Goal: Information Seeking & Learning: Learn about a topic

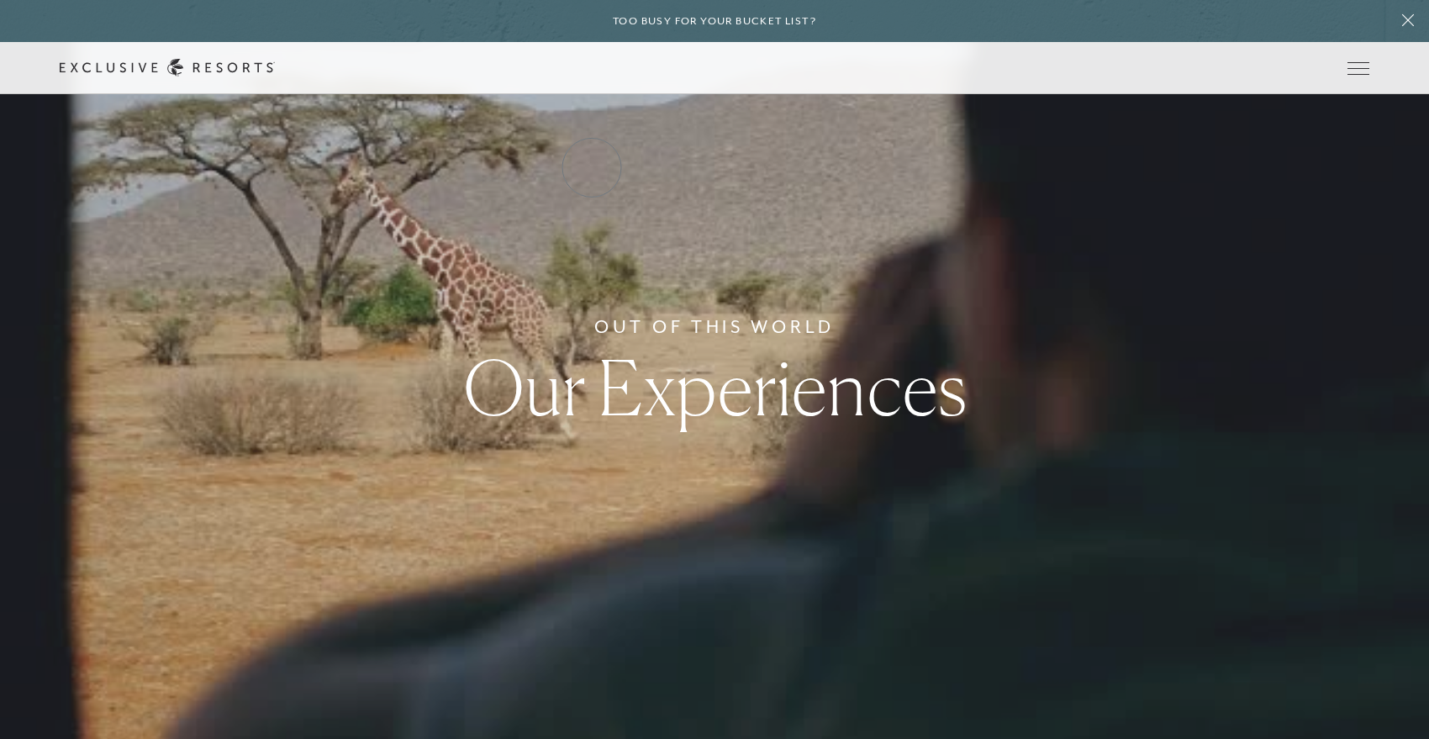
click at [0, 0] on link "Residence Collection" at bounding box center [0, 0] width 0 height 0
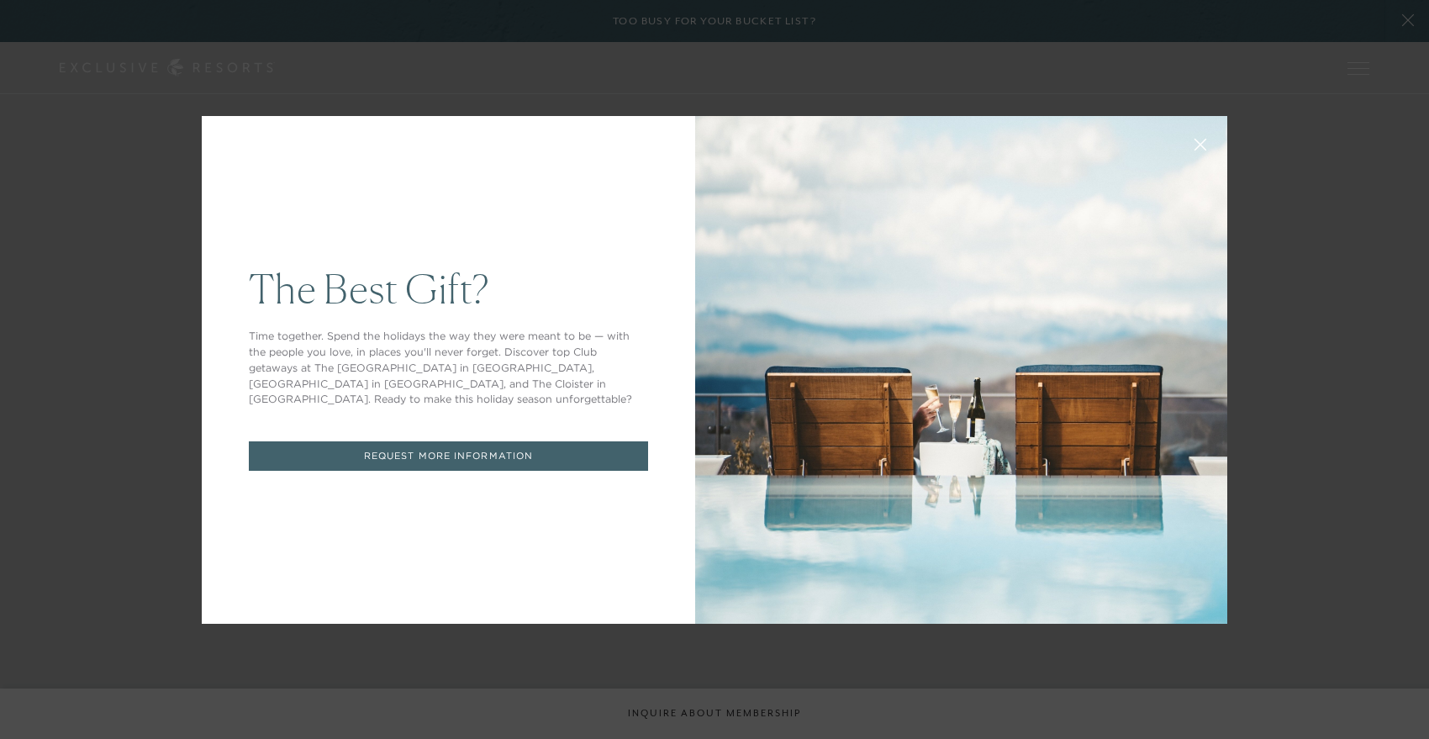
click at [1267, 166] on div "The Best Gift? Time together. Spend the holidays the way they were meant to be …" at bounding box center [714, 369] width 1429 height 739
click at [1270, 70] on div "The Best Gift? Time together. Spend the holidays the way they were meant to be …" at bounding box center [714, 369] width 1429 height 739
click at [1198, 140] on icon at bounding box center [1200, 144] width 13 height 13
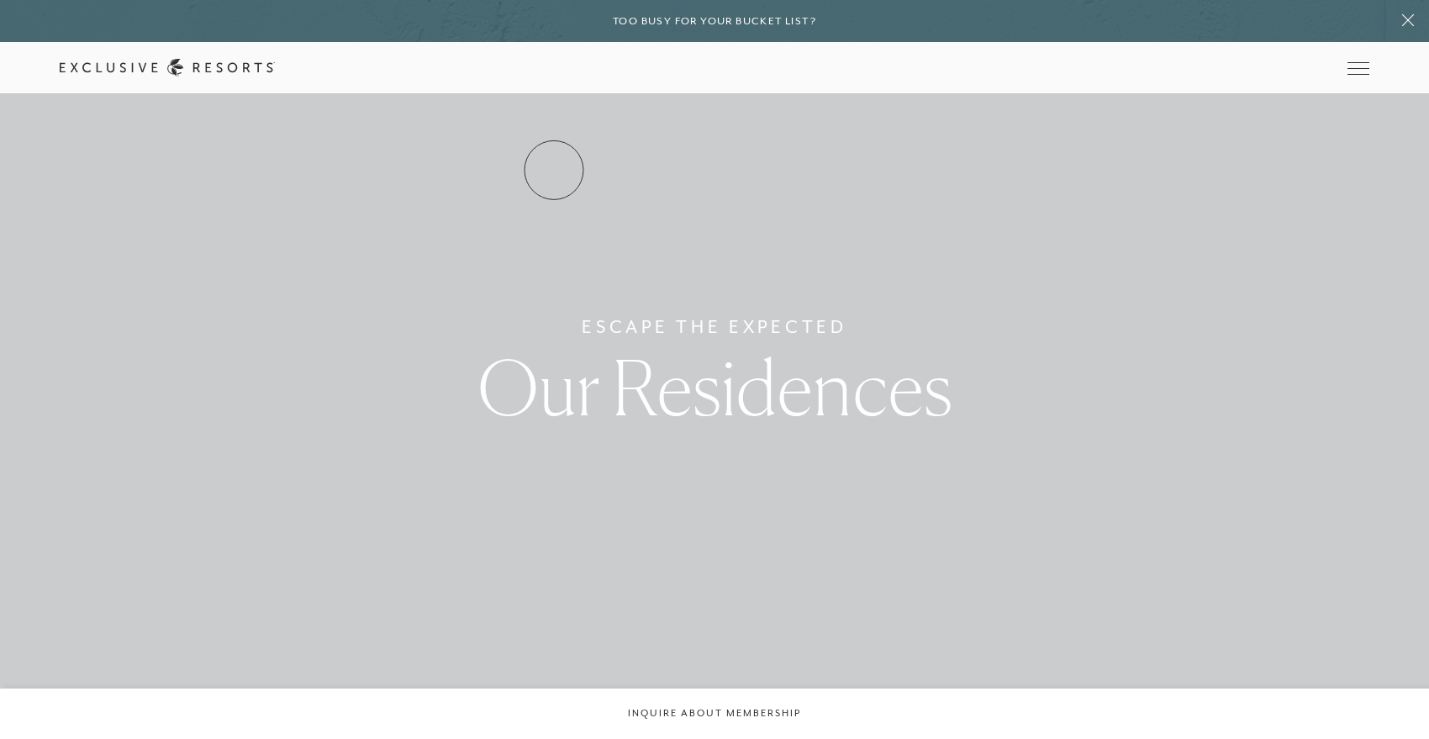
click at [0, 0] on link "Residence Collection" at bounding box center [0, 0] width 0 height 0
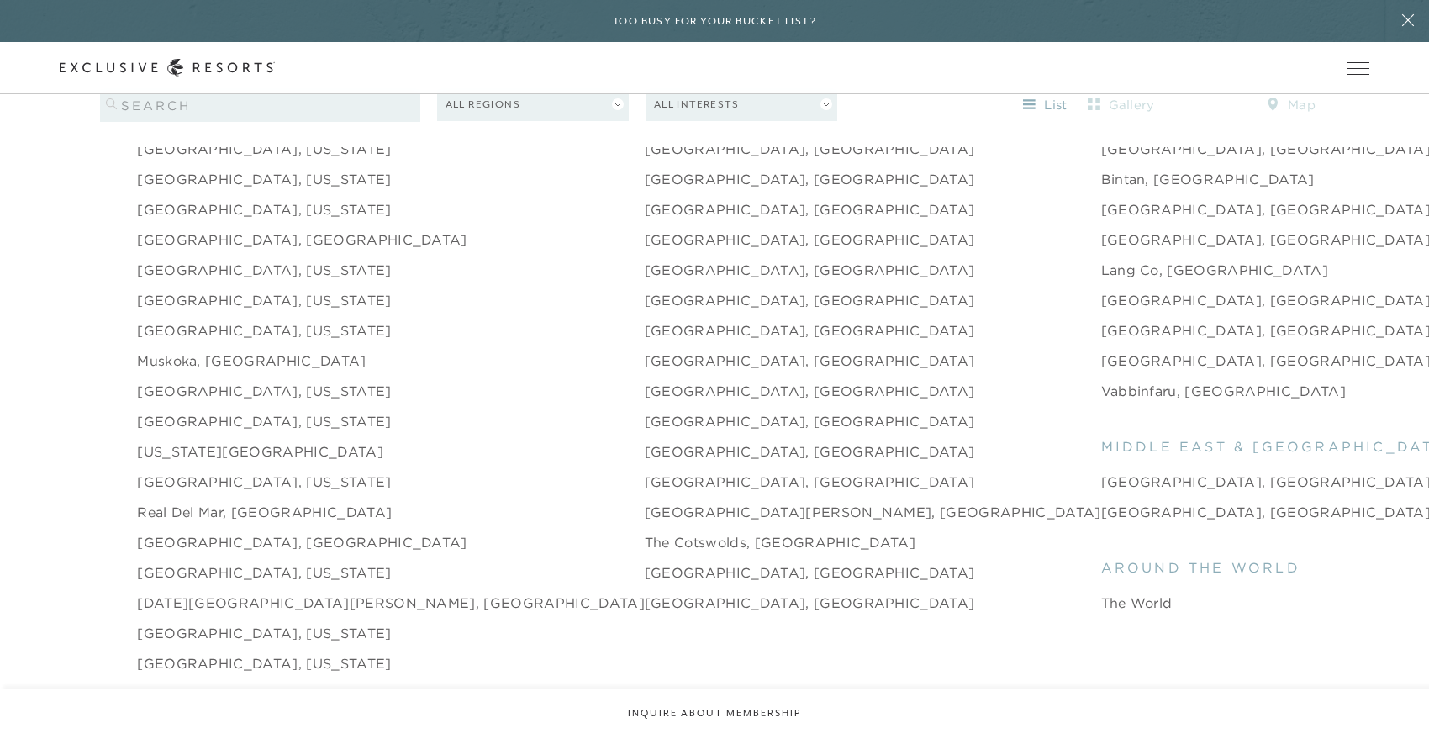
scroll to position [2332, 0]
click at [280, 470] on link "[GEOGRAPHIC_DATA], [US_STATE]" at bounding box center [264, 480] width 254 height 20
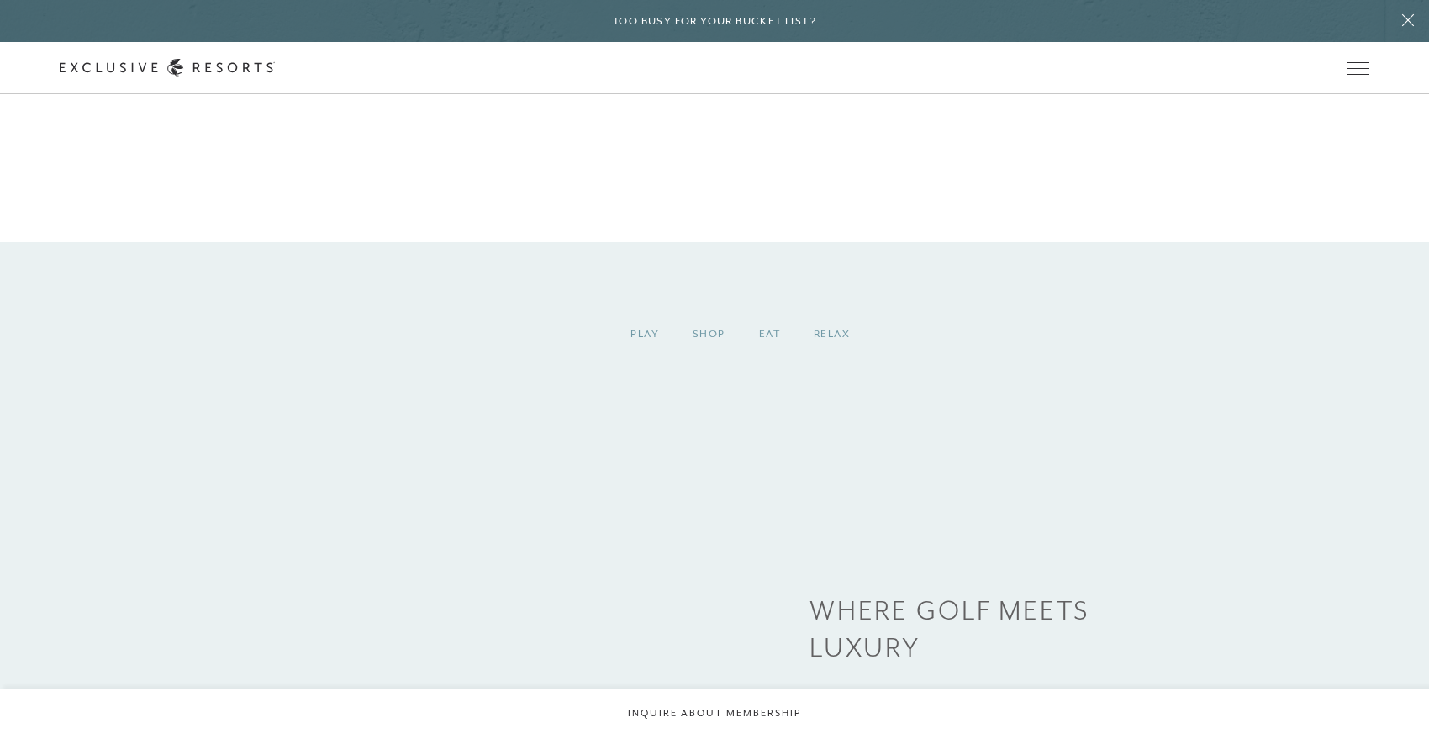
scroll to position [2242, 0]
